Goal: Use online tool/utility: Utilize a website feature to perform a specific function

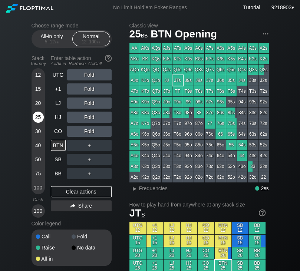
click at [33, 117] on div "25" at bounding box center [38, 116] width 11 height 11
click at [87, 104] on div "R ✕" at bounding box center [89, 102] width 14 height 11
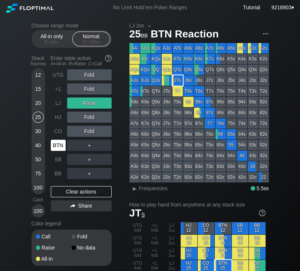
click at [61, 147] on div "BTN" at bounding box center [58, 145] width 15 height 11
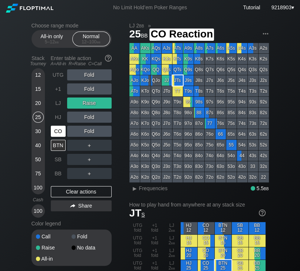
click at [60, 138] on div "CO" at bounding box center [59, 131] width 16 height 14
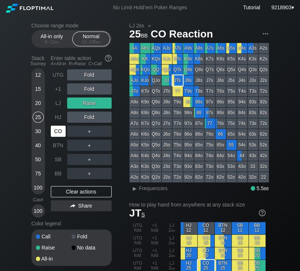
click at [60, 138] on div "CO" at bounding box center [59, 131] width 16 height 14
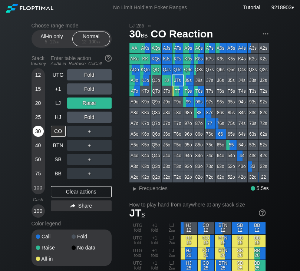
click at [36, 133] on div "30" at bounding box center [38, 131] width 11 height 11
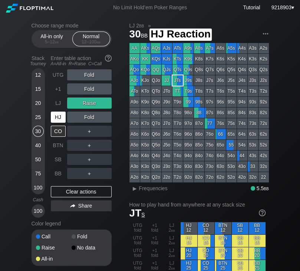
click at [60, 116] on div "HJ" at bounding box center [58, 116] width 15 height 11
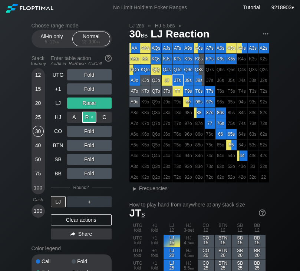
click at [83, 117] on div "R ✕" at bounding box center [89, 116] width 14 height 11
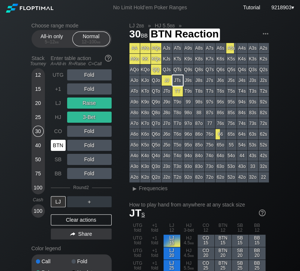
click at [58, 144] on div "BTN" at bounding box center [58, 145] width 15 height 11
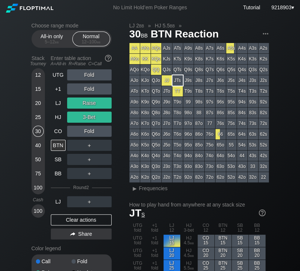
click at [90, 117] on div "3-Bet" at bounding box center [89, 116] width 44 height 11
click at [87, 118] on div "R ✕" at bounding box center [89, 116] width 14 height 11
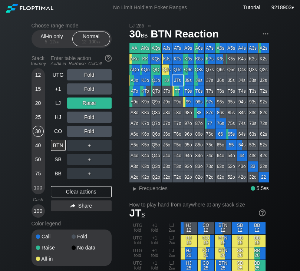
click at [40, 150] on div "40" at bounding box center [38, 145] width 11 height 11
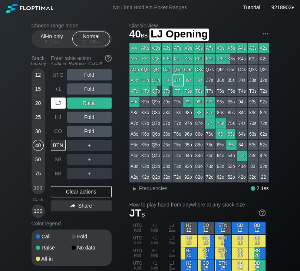
click at [61, 109] on div "LJ" at bounding box center [58, 102] width 15 height 11
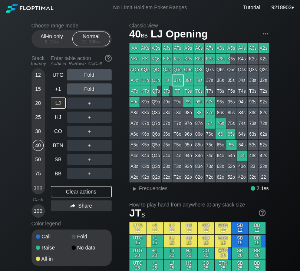
click at [88, 106] on div "R ✕" at bounding box center [89, 102] width 14 height 11
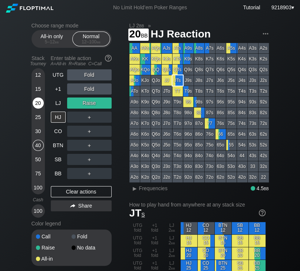
click at [40, 109] on div "20" at bounding box center [38, 104] width 11 height 14
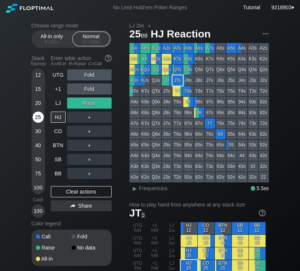
click at [39, 117] on div "25" at bounding box center [38, 116] width 11 height 11
click at [56, 177] on div "BB" at bounding box center [58, 173] width 15 height 11
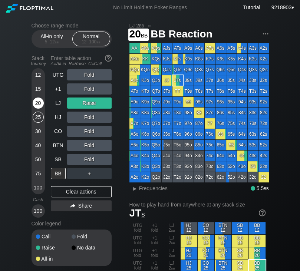
click at [39, 105] on div "20" at bounding box center [38, 102] width 11 height 11
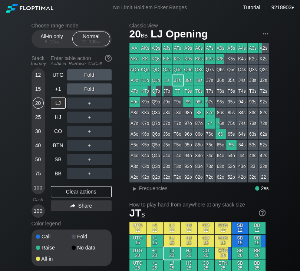
click at [138, 25] on h2 "Classic view" at bounding box center [198, 26] width 139 height 6
click at [57, 105] on div "LJ" at bounding box center [58, 102] width 15 height 11
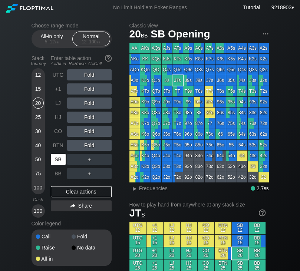
click at [59, 162] on div "SB" at bounding box center [58, 159] width 15 height 11
click at [51, 119] on div "HJ" at bounding box center [58, 116] width 15 height 11
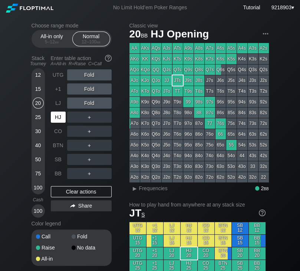
click at [53, 119] on div "HJ" at bounding box center [58, 116] width 15 height 11
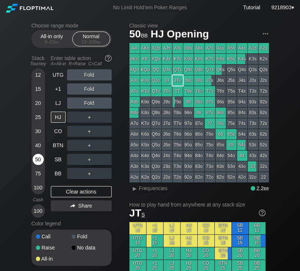
click at [41, 157] on div "50" at bounding box center [38, 159] width 11 height 11
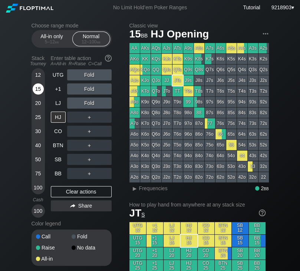
click at [35, 91] on div "15" at bounding box center [38, 88] width 11 height 11
click at [37, 102] on div "20" at bounding box center [38, 102] width 11 height 11
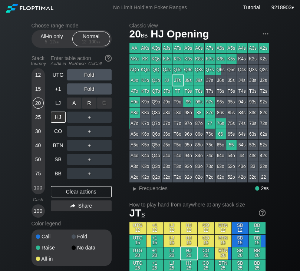
click at [89, 100] on div "R ✕" at bounding box center [89, 102] width 14 height 11
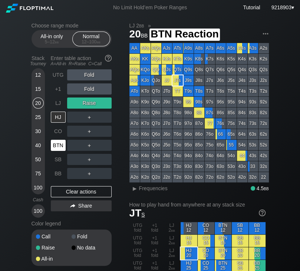
click at [60, 152] on div "BTN" at bounding box center [59, 145] width 16 height 14
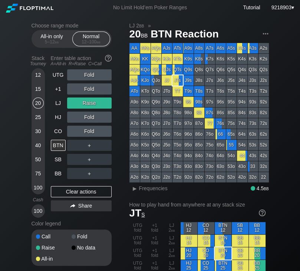
click at [36, 89] on div "15" at bounding box center [38, 88] width 11 height 11
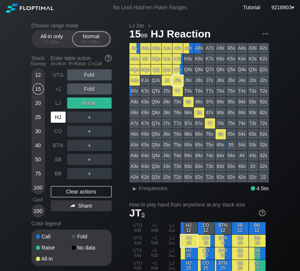
click at [57, 114] on div "HJ" at bounding box center [58, 116] width 15 height 11
click at [87, 74] on div "A ✕ R ✕ C ✕ Fold" at bounding box center [89, 74] width 44 height 11
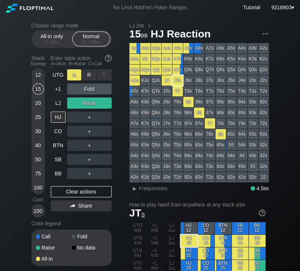
click at [73, 75] on div "A ✕" at bounding box center [74, 74] width 14 height 11
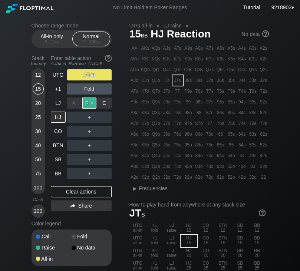
click at [86, 107] on div "R ✕" at bounding box center [89, 102] width 14 height 11
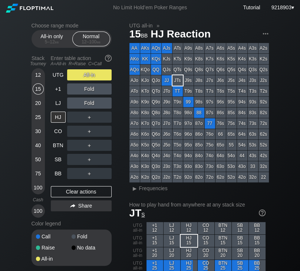
click at [89, 84] on div "Fold" at bounding box center [89, 88] width 44 height 17
click at [77, 73] on div "A ✕" at bounding box center [74, 74] width 14 height 11
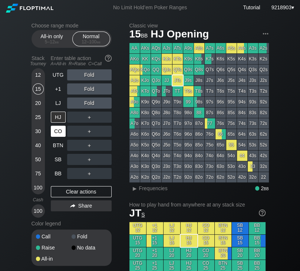
click at [59, 133] on div "CO" at bounding box center [58, 131] width 15 height 11
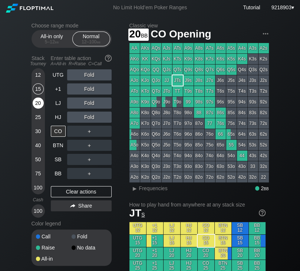
click at [33, 99] on div "20" at bounding box center [38, 104] width 11 height 14
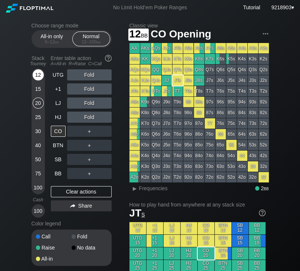
click at [37, 77] on div "12" at bounding box center [38, 74] width 11 height 11
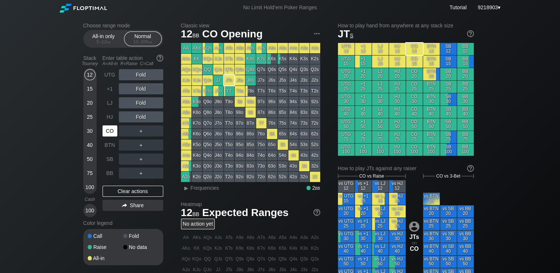
click at [110, 131] on div "CO" at bounding box center [110, 131] width 15 height 11
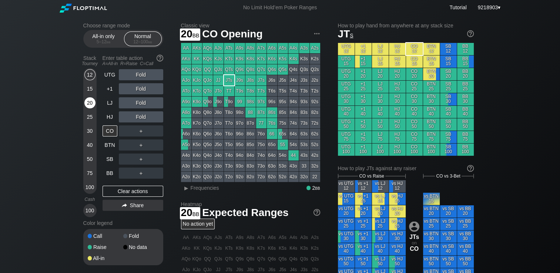
click at [89, 102] on div "20" at bounding box center [89, 102] width 11 height 11
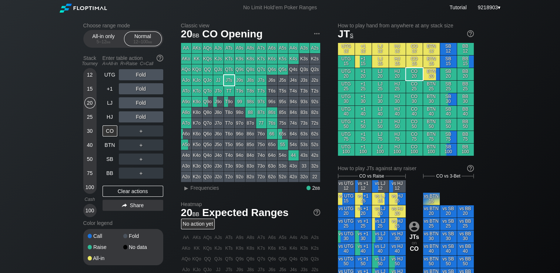
click at [39, 106] on div "Choose range mode All-in only 5 – 12 bb Normal 12 – 100 bb Stack Tourney Enter …" at bounding box center [280, 251] width 560 height 473
click at [232, 99] on div "T9o" at bounding box center [229, 102] width 10 height 10
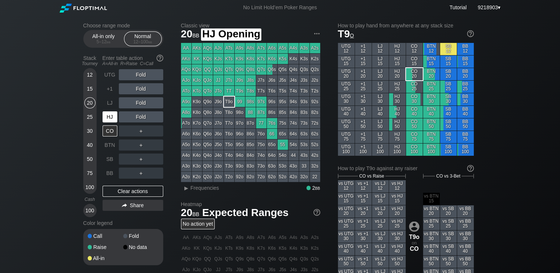
click at [108, 118] on div "HJ" at bounding box center [110, 116] width 15 height 11
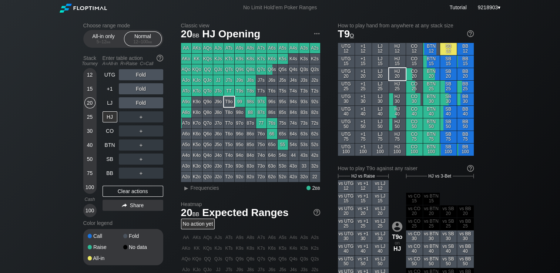
click at [52, 116] on div "Choose range mode All-in only 5 – 12 bb Normal 12 – 100 bb Stack Tourney Enter …" at bounding box center [280, 251] width 560 height 473
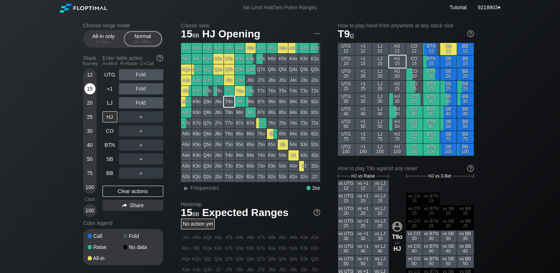
click at [92, 97] on div "15" at bounding box center [89, 90] width 11 height 14
drag, startPoint x: 91, startPoint y: 90, endPoint x: 94, endPoint y: 74, distance: 16.2
click at [92, 86] on div "15" at bounding box center [89, 88] width 11 height 11
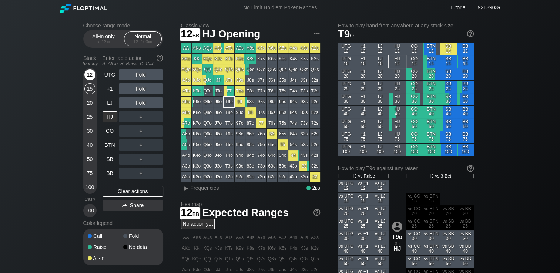
click at [93, 77] on div "12" at bounding box center [89, 74] width 11 height 11
click at [48, 113] on div "Choose range mode All-in only 5 – 12 bb Normal 12 – 100 bb Stack Tourney Enter …" at bounding box center [280, 251] width 560 height 473
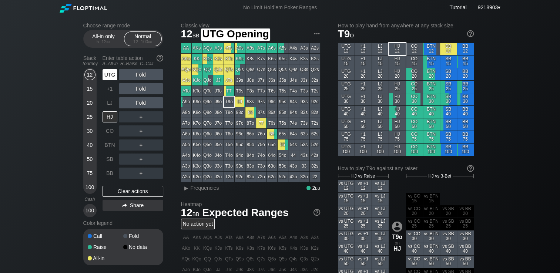
click at [108, 81] on div "UTG" at bounding box center [111, 75] width 16 height 14
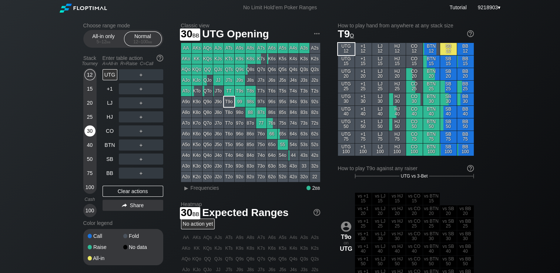
click at [87, 131] on div "30" at bounding box center [89, 131] width 11 height 11
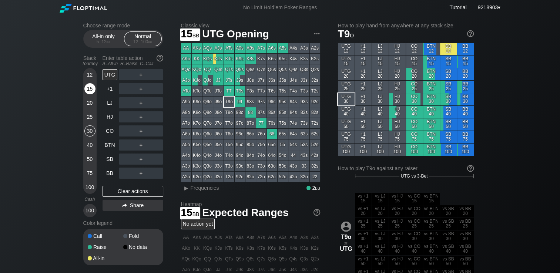
click at [87, 88] on div "15" at bounding box center [89, 88] width 11 height 11
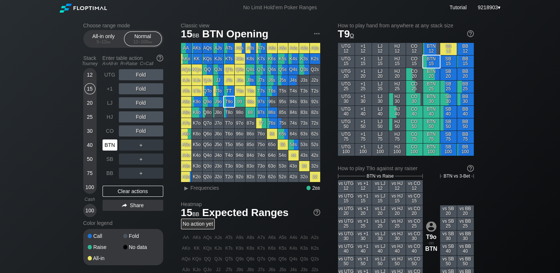
click at [109, 146] on div "BTN" at bounding box center [110, 145] width 15 height 11
click at [151, 107] on div "Fold" at bounding box center [141, 102] width 44 height 11
click at [146, 107] on div "R ✕" at bounding box center [141, 102] width 14 height 11
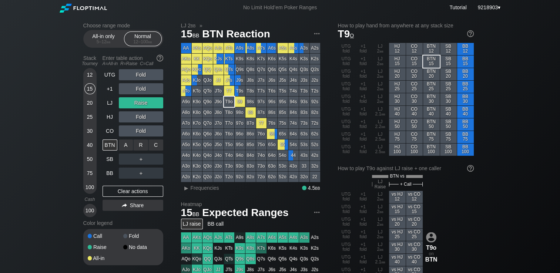
click at [154, 146] on div "C ✕" at bounding box center [156, 145] width 14 height 11
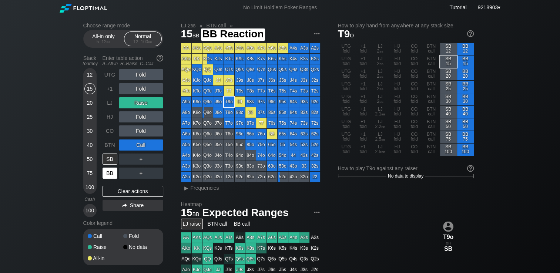
click at [110, 175] on div "BB" at bounding box center [110, 173] width 15 height 11
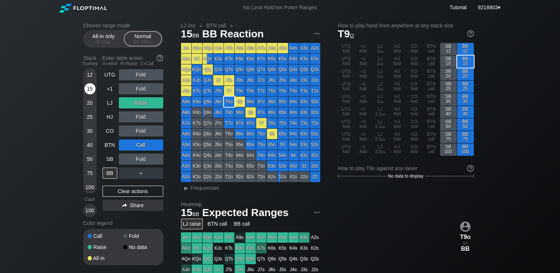
click at [92, 88] on div "15" at bounding box center [89, 88] width 11 height 11
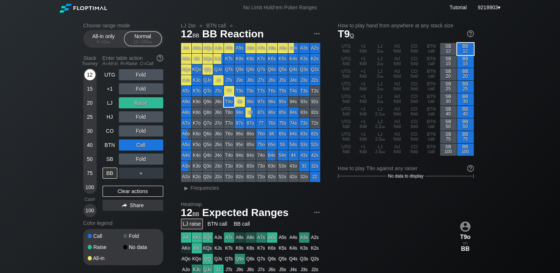
click at [92, 77] on div "12" at bounding box center [89, 74] width 11 height 11
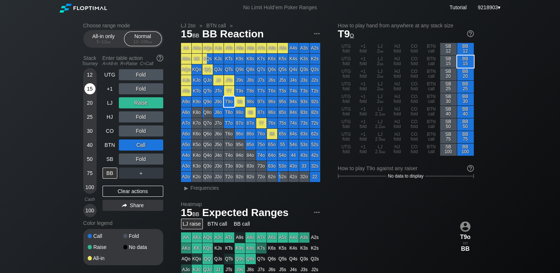
click at [93, 90] on div "15" at bounding box center [89, 88] width 11 height 11
click at [143, 197] on div "Clear actions" at bounding box center [133, 191] width 61 height 11
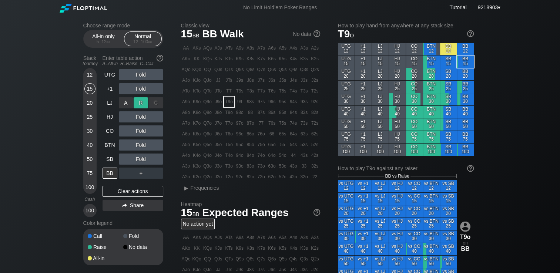
click at [139, 106] on div "R ✕" at bounding box center [141, 102] width 14 height 11
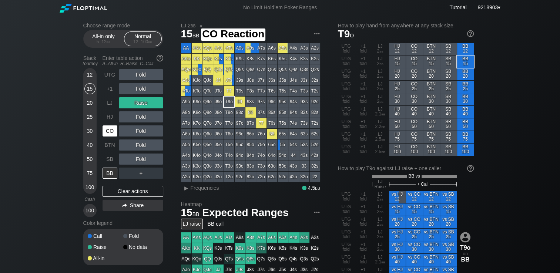
click at [113, 137] on div "CO" at bounding box center [111, 131] width 16 height 14
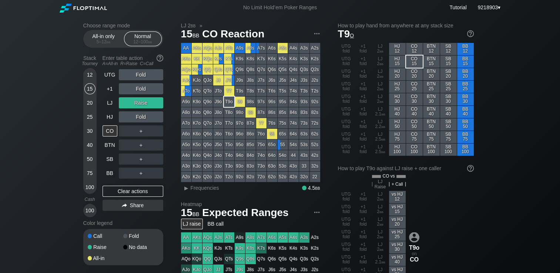
click at [39, 143] on div "Choose range mode All-in only 5 – 12 bb Normal 12 – 100 bb Stack Tourney Enter …" at bounding box center [280, 257] width 560 height 484
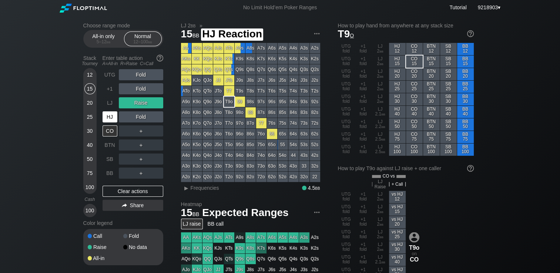
click at [116, 119] on div "HJ" at bounding box center [110, 116] width 15 height 11
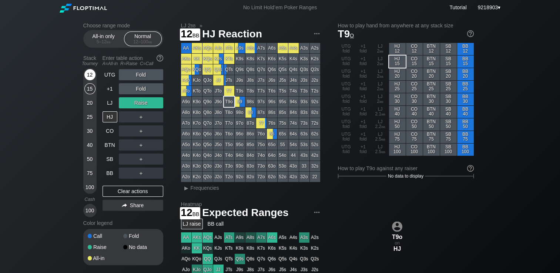
click at [94, 72] on div "12" at bounding box center [89, 74] width 11 height 11
click at [1, 77] on div "Choose range mode All-in only 5 – 12 bb Normal 12 – 100 bb Stack Tourney Enter …" at bounding box center [280, 251] width 560 height 473
click at [141, 106] on div "Raise" at bounding box center [141, 102] width 44 height 11
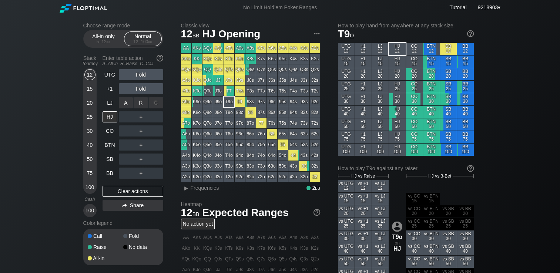
click at [143, 105] on div "R ✕" at bounding box center [141, 102] width 14 height 11
drag, startPoint x: 95, startPoint y: 70, endPoint x: 91, endPoint y: 75, distance: 5.8
click at [91, 75] on div "12" at bounding box center [89, 76] width 11 height 14
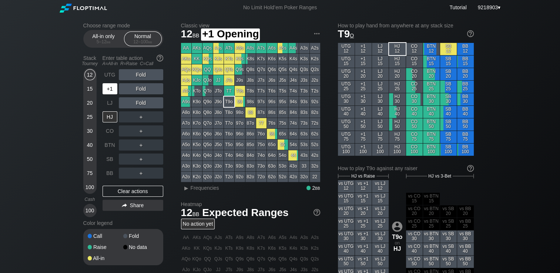
click at [107, 96] on div "+1" at bounding box center [111, 89] width 16 height 14
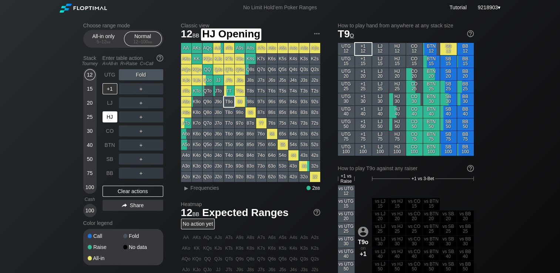
click at [110, 121] on div "HJ" at bounding box center [110, 116] width 15 height 11
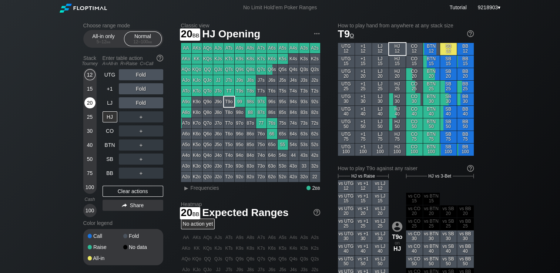
click at [92, 103] on div "20" at bounding box center [89, 102] width 11 height 11
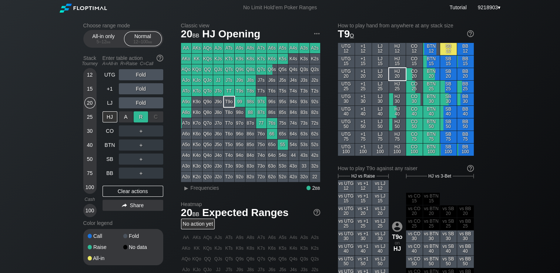
click at [136, 119] on div "R ✕" at bounding box center [141, 116] width 14 height 11
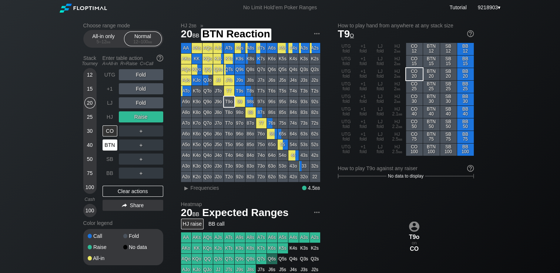
click at [112, 151] on div "BTN" at bounding box center [110, 145] width 15 height 11
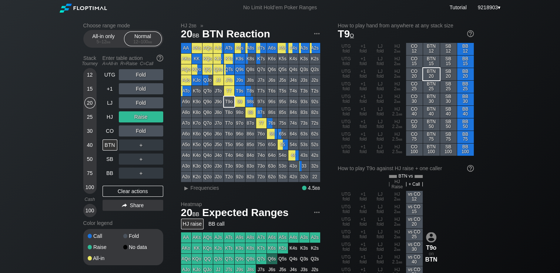
click at [56, 159] on div "Choose range mode All-in only 5 – 12 bb Normal 12 – 100 bb Stack Tourney Enter …" at bounding box center [280, 257] width 560 height 484
click at [130, 196] on div "Clear actions" at bounding box center [133, 191] width 61 height 11
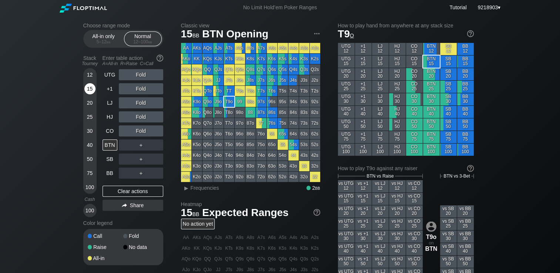
click at [91, 88] on div "15" at bounding box center [89, 88] width 11 height 11
click at [107, 94] on div "+1" at bounding box center [110, 88] width 15 height 11
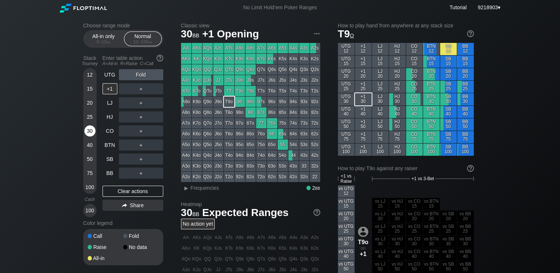
click at [88, 137] on div "30" at bounding box center [89, 131] width 11 height 11
click at [40, 131] on div "Choose range mode All-in only 5 – 12 bb Normal 12 – 100 bb Stack Tourney Enter …" at bounding box center [280, 254] width 560 height 478
click at [141, 76] on div "A ✕ R ✕ C ✕ Fold" at bounding box center [141, 74] width 44 height 11
click at [141, 76] on div "R ✕" at bounding box center [141, 74] width 14 height 11
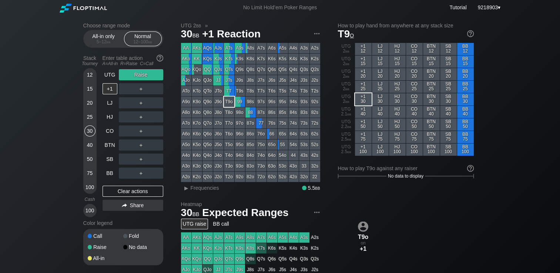
click at [61, 116] on div "Choose range mode All-in only 5 – 12 bb Normal 12 – 100 bb Stack Tourney Enter …" at bounding box center [280, 251] width 560 height 473
click at [89, 130] on div "30" at bounding box center [89, 131] width 11 height 11
click at [126, 191] on div "Clear actions" at bounding box center [133, 191] width 61 height 11
